Goal: Navigation & Orientation: Find specific page/section

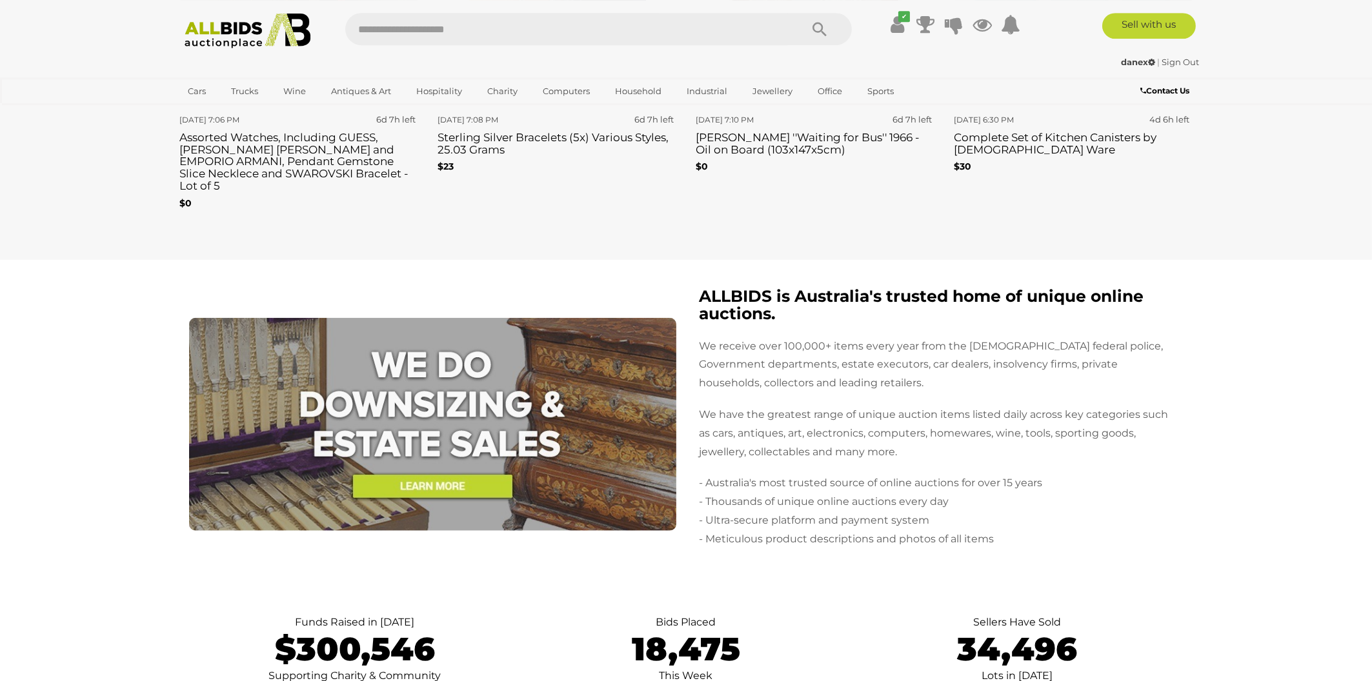
scroll to position [2282, 0]
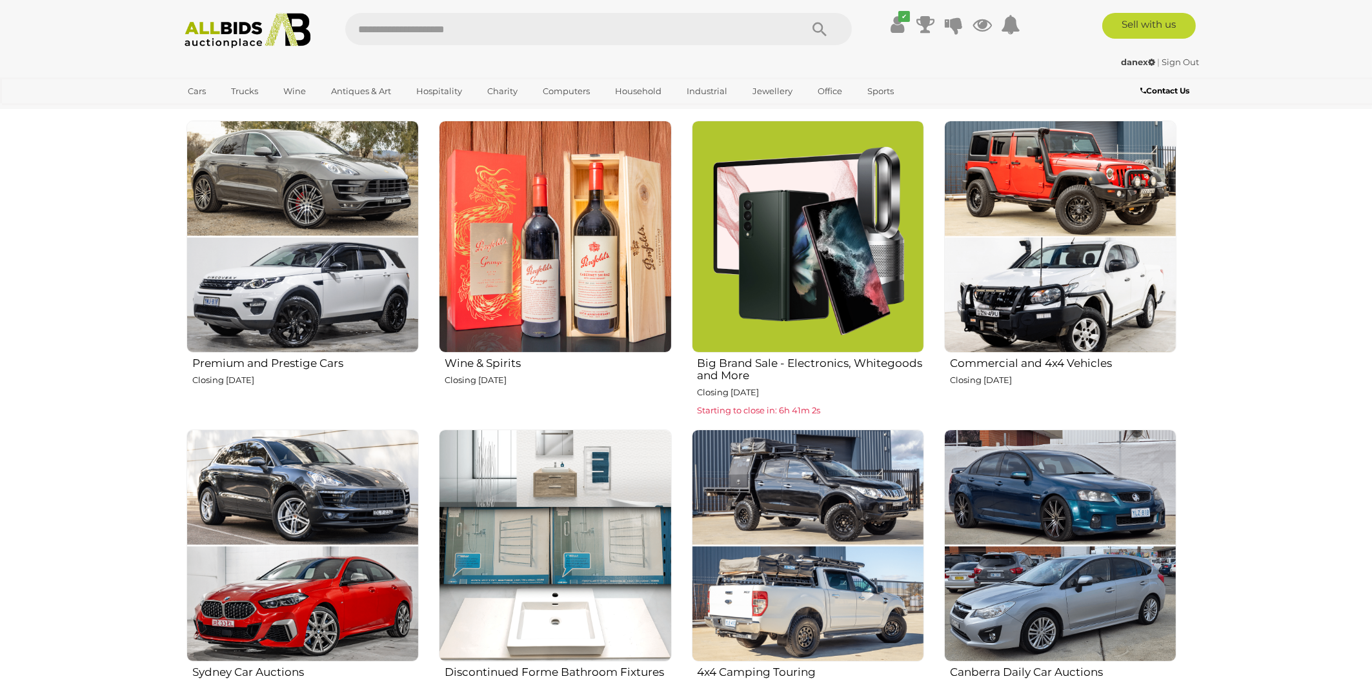
scroll to position [899, 0]
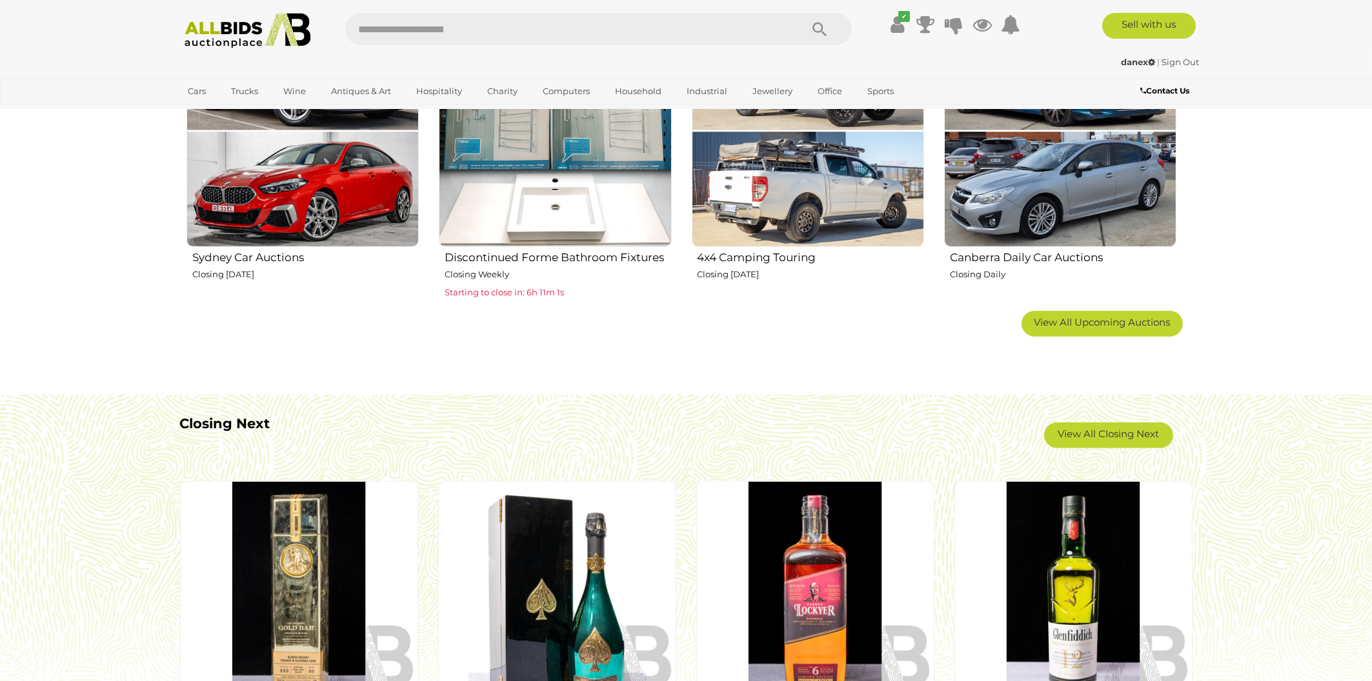
click at [1096, 310] on div "Premium and Prestige Cars Closing Wednesday 13th August Wine & Spirits" at bounding box center [681, 8] width 1010 height 606
click at [1119, 335] on link "View All Upcoming Auctions" at bounding box center [1101, 324] width 161 height 26
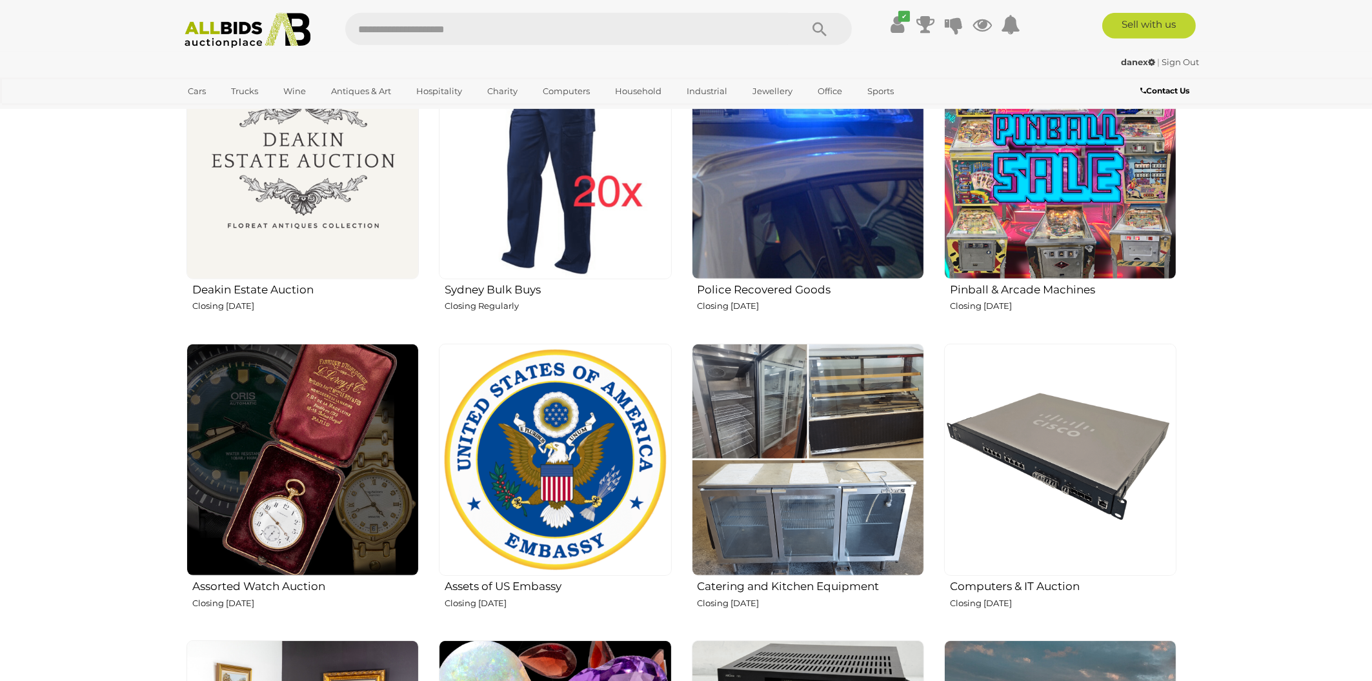
scroll to position [1176, 0]
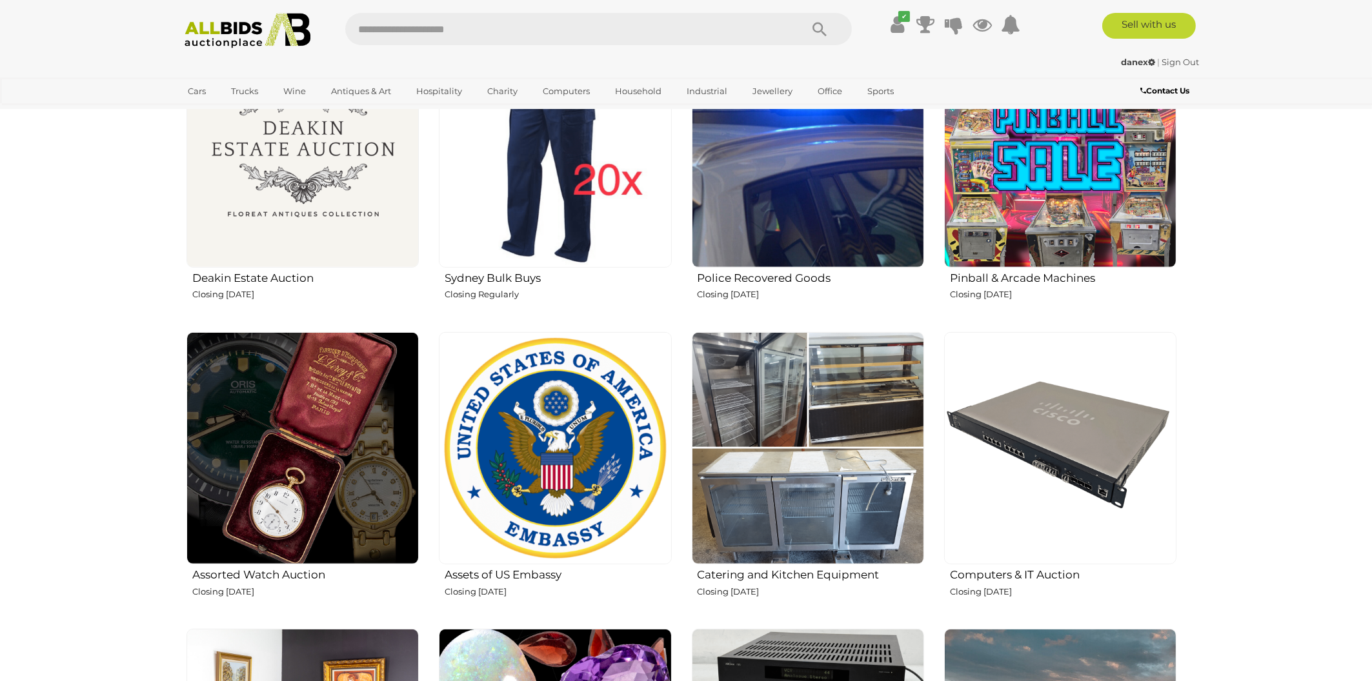
click at [577, 507] on img at bounding box center [555, 448] width 232 height 232
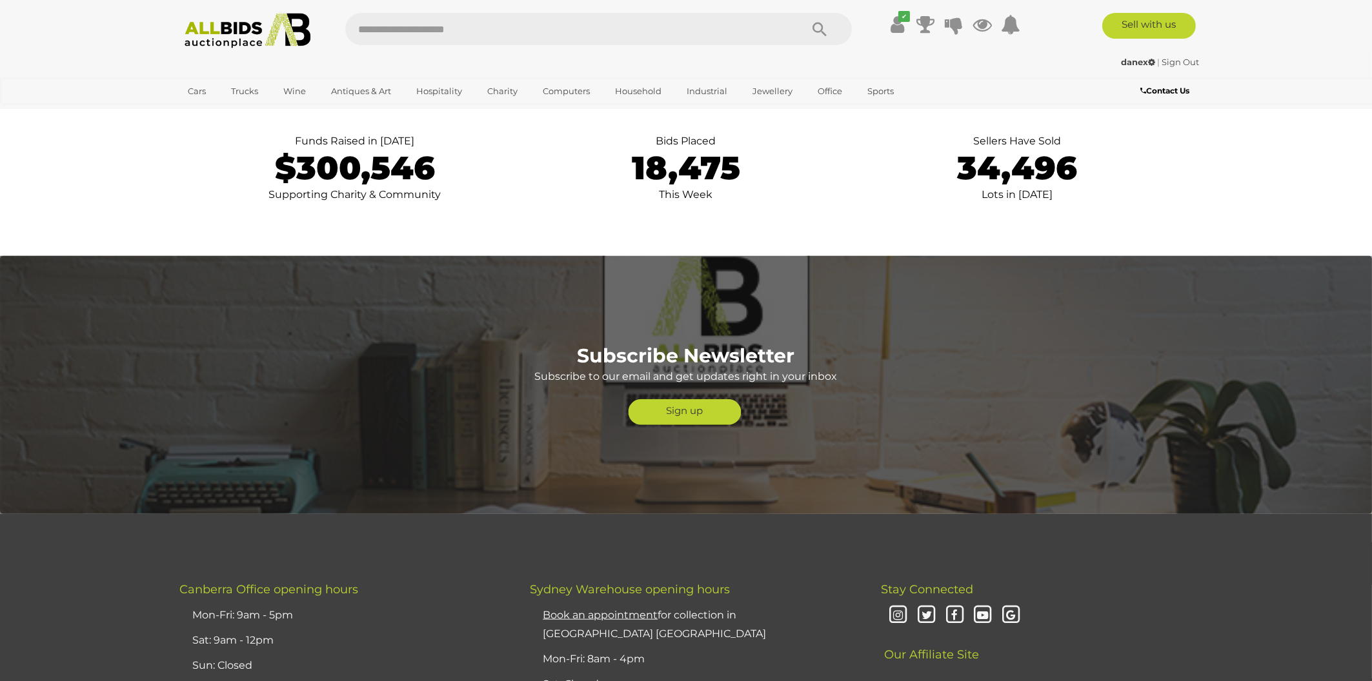
scroll to position [3342, 0]
